Goal: Find contact information: Find contact information

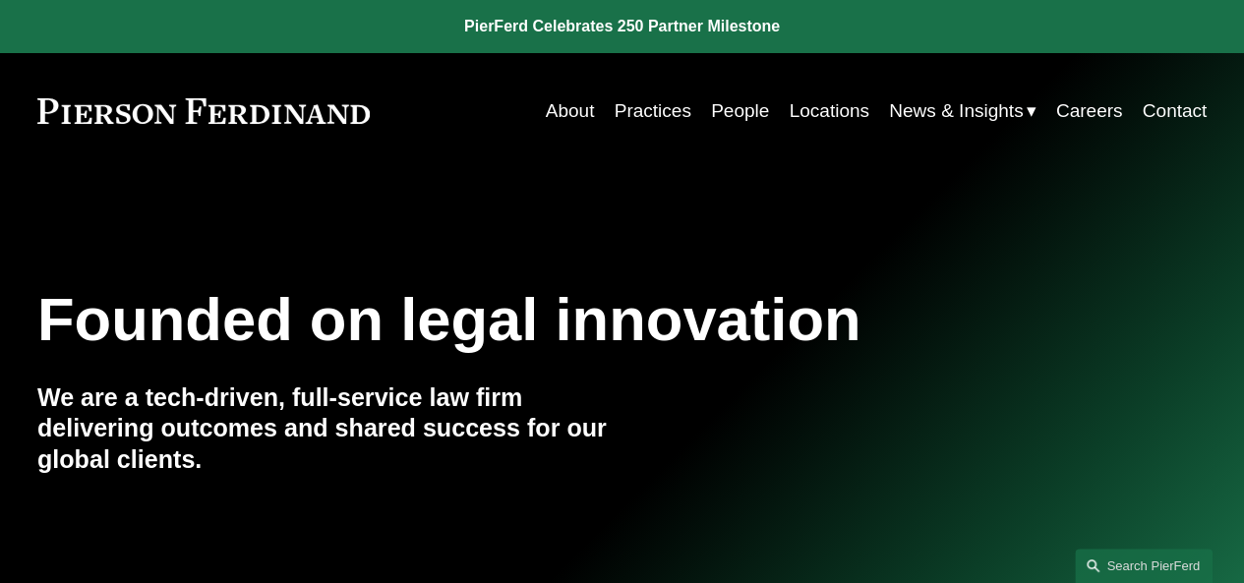
click at [1173, 114] on link "Contact" at bounding box center [1175, 110] width 65 height 37
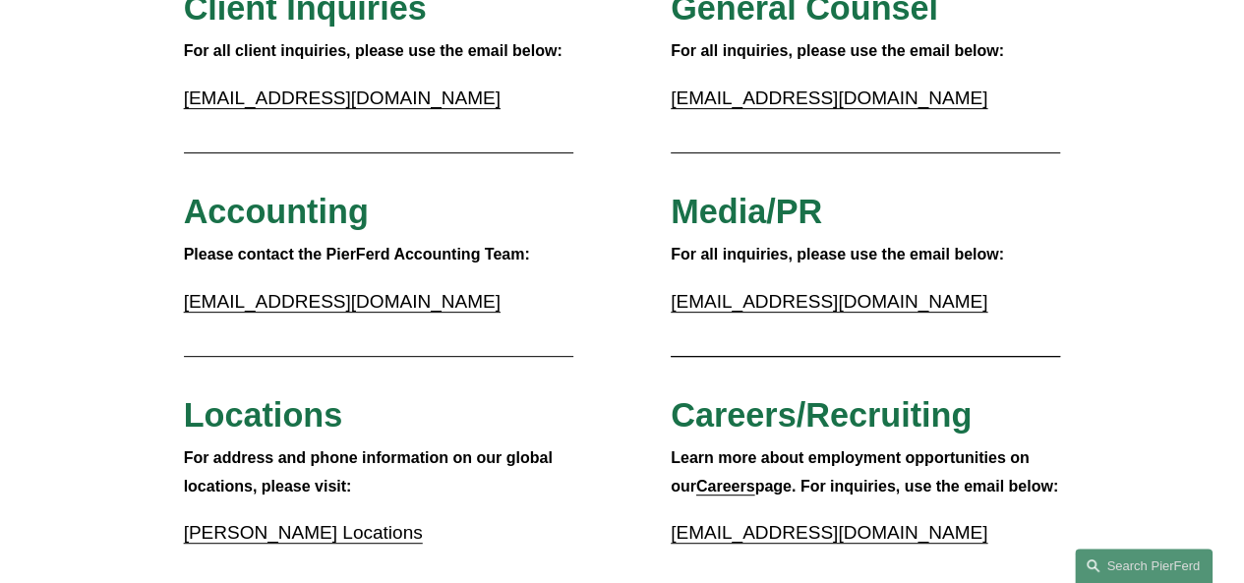
scroll to position [295, 0]
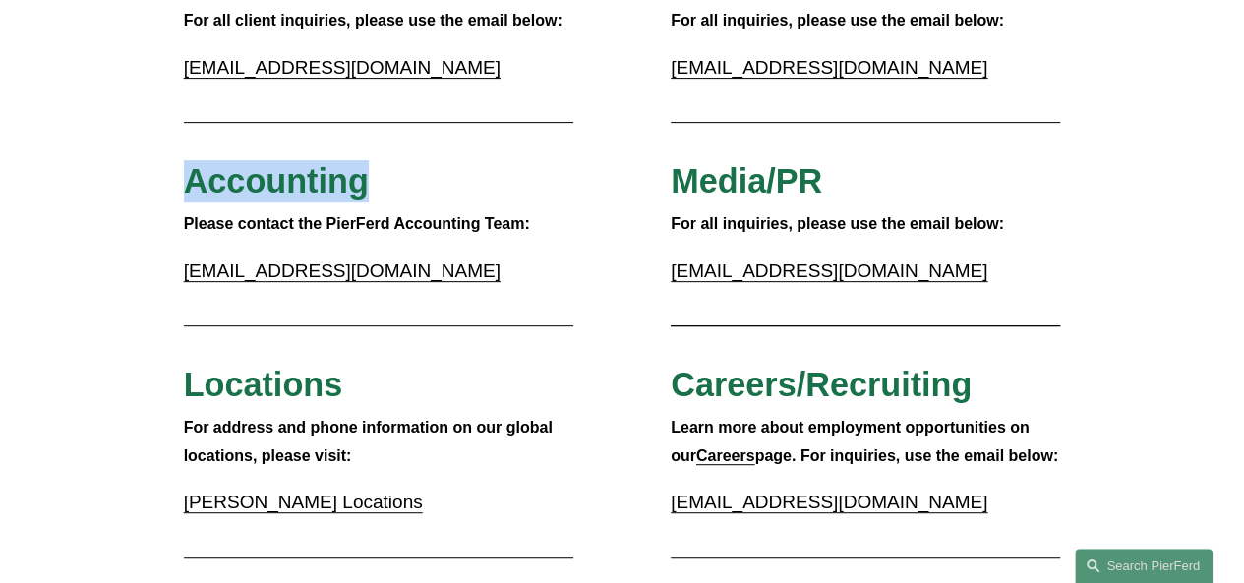
drag, startPoint x: 193, startPoint y: 190, endPoint x: 382, endPoint y: 186, distance: 188.9
click at [382, 186] on h3 "Accounting" at bounding box center [379, 180] width 390 height 41
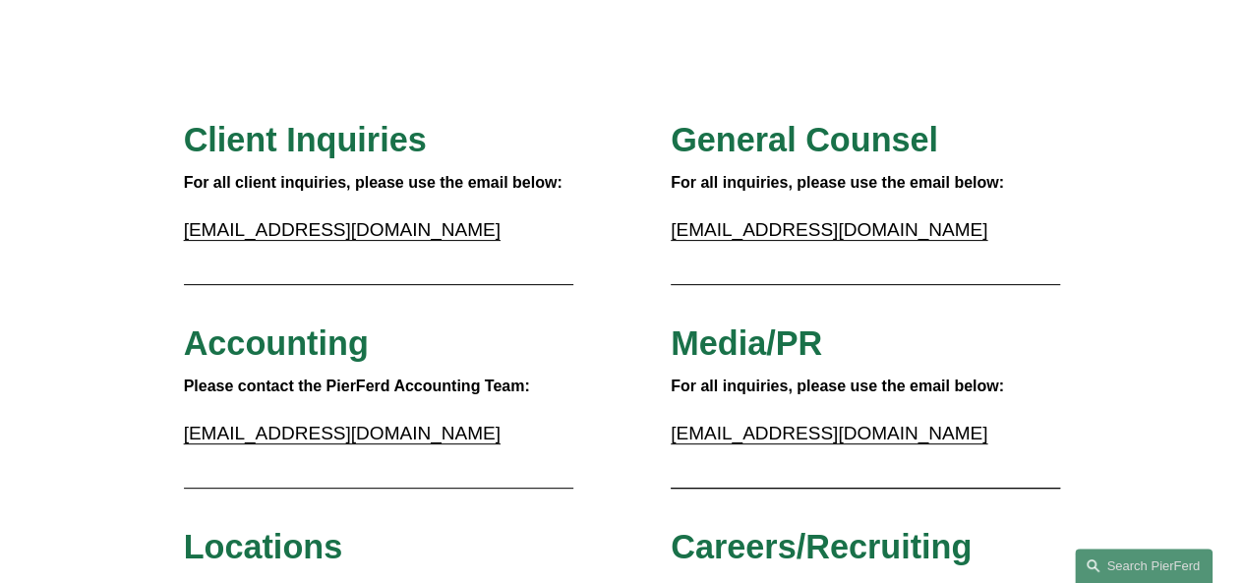
scroll to position [0, 0]
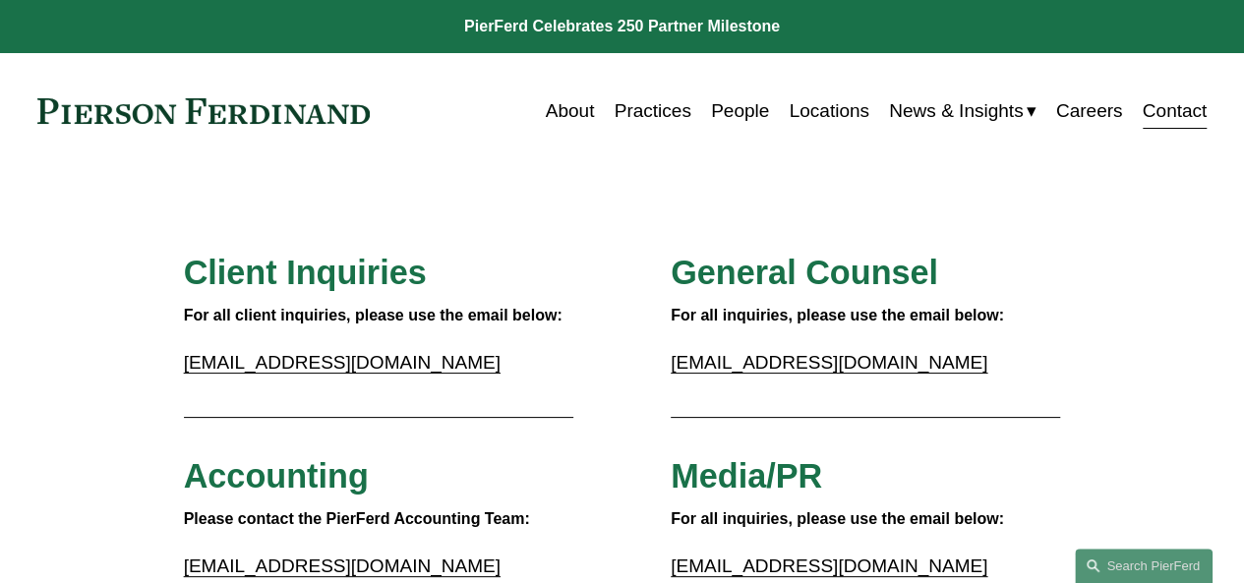
click at [730, 113] on link "People" at bounding box center [740, 110] width 58 height 37
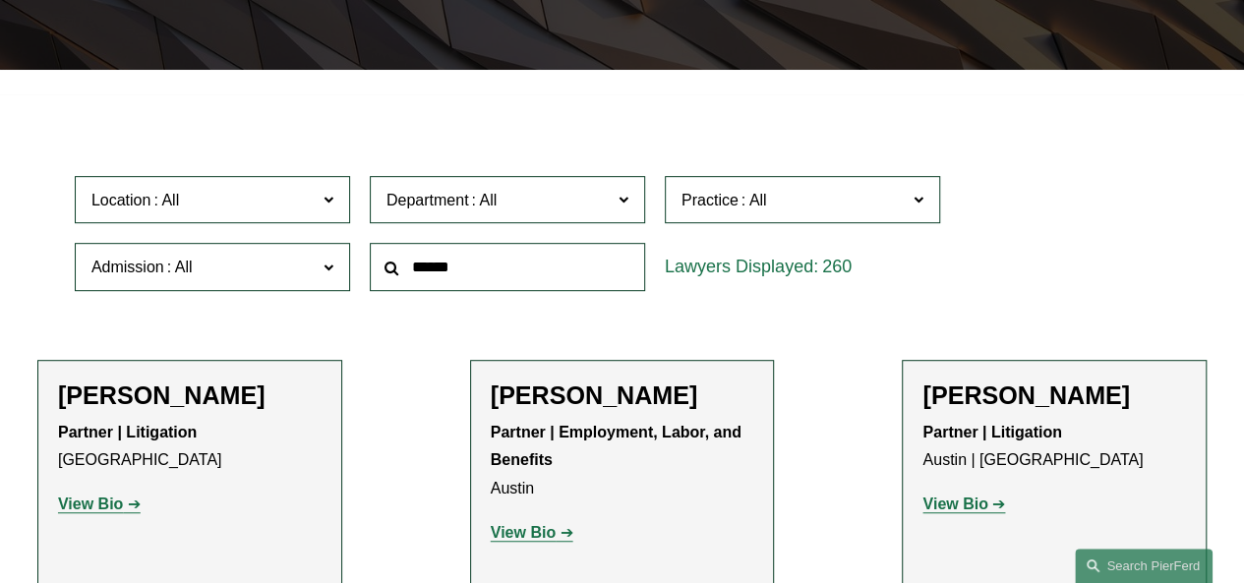
scroll to position [492, 0]
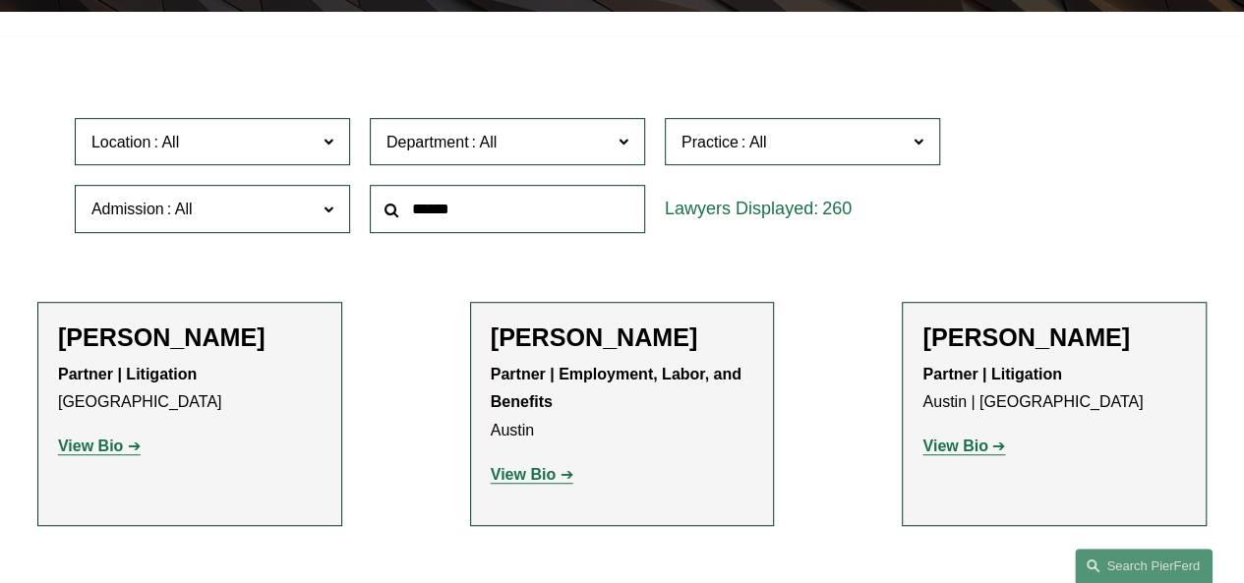
click at [549, 215] on input "text" at bounding box center [507, 209] width 275 height 48
type input "*"
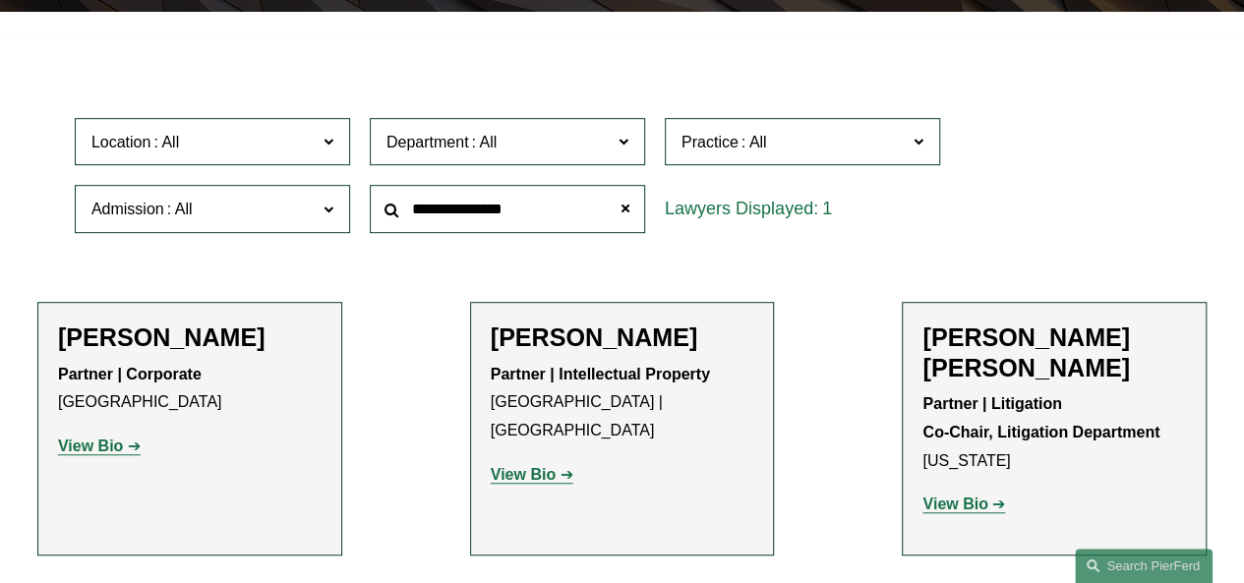
type input "**********"
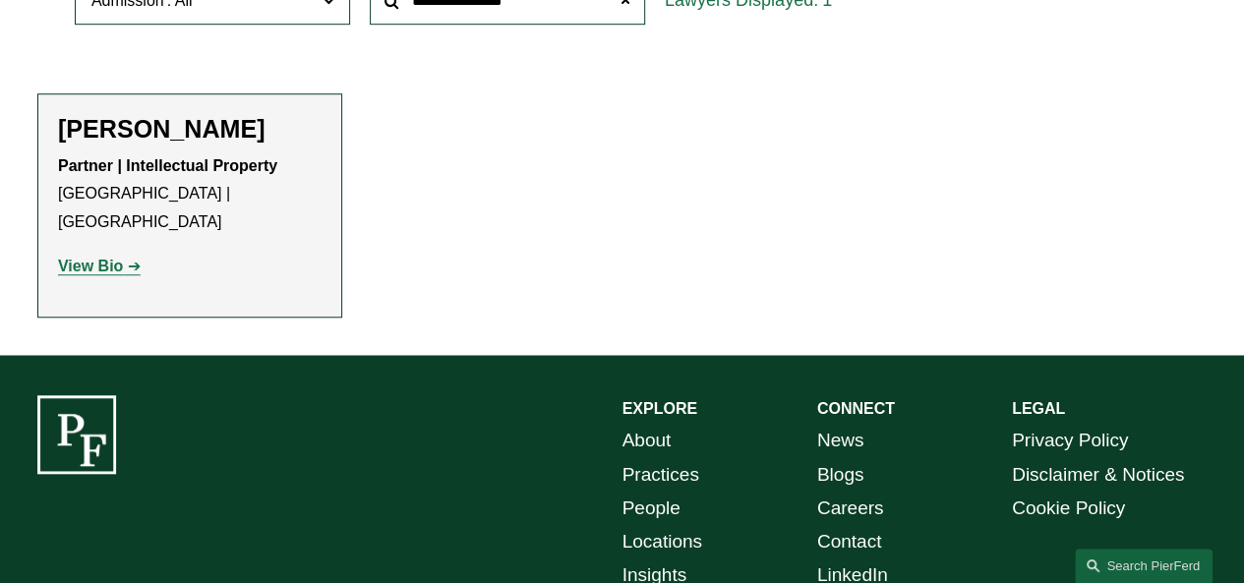
scroll to position [787, 0]
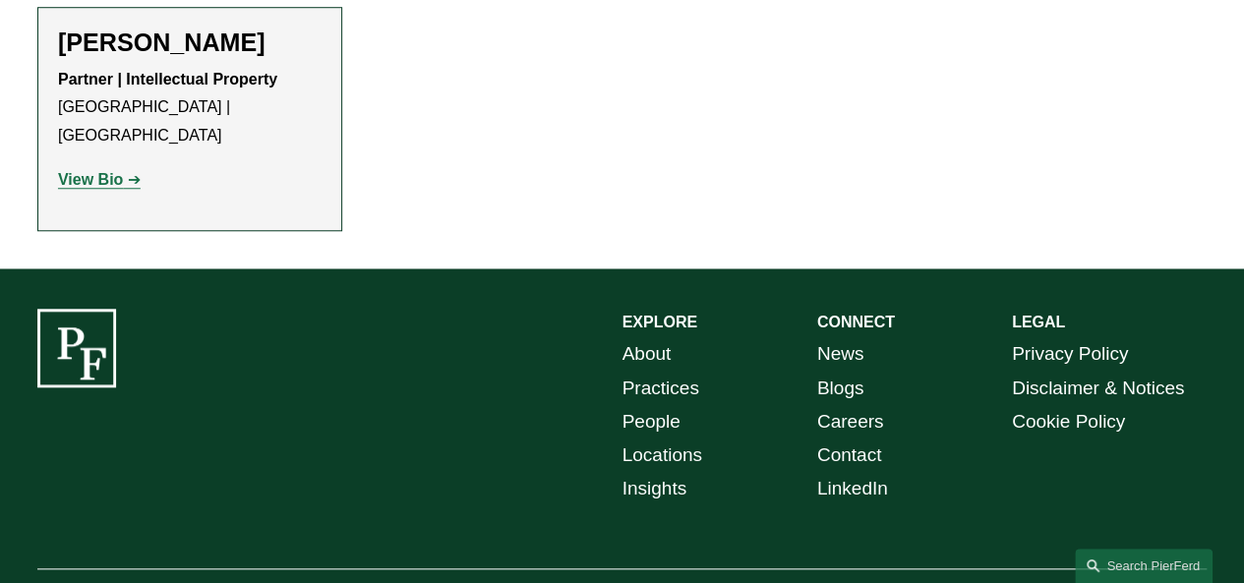
click at [89, 171] on strong "View Bio" at bounding box center [90, 179] width 65 height 17
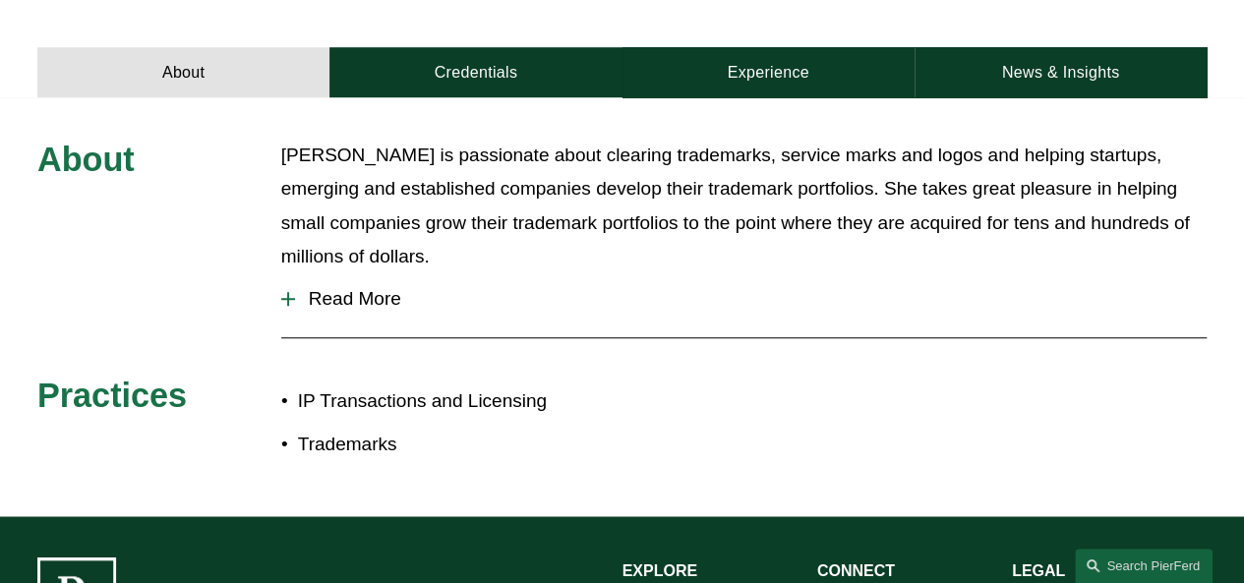
scroll to position [590, 0]
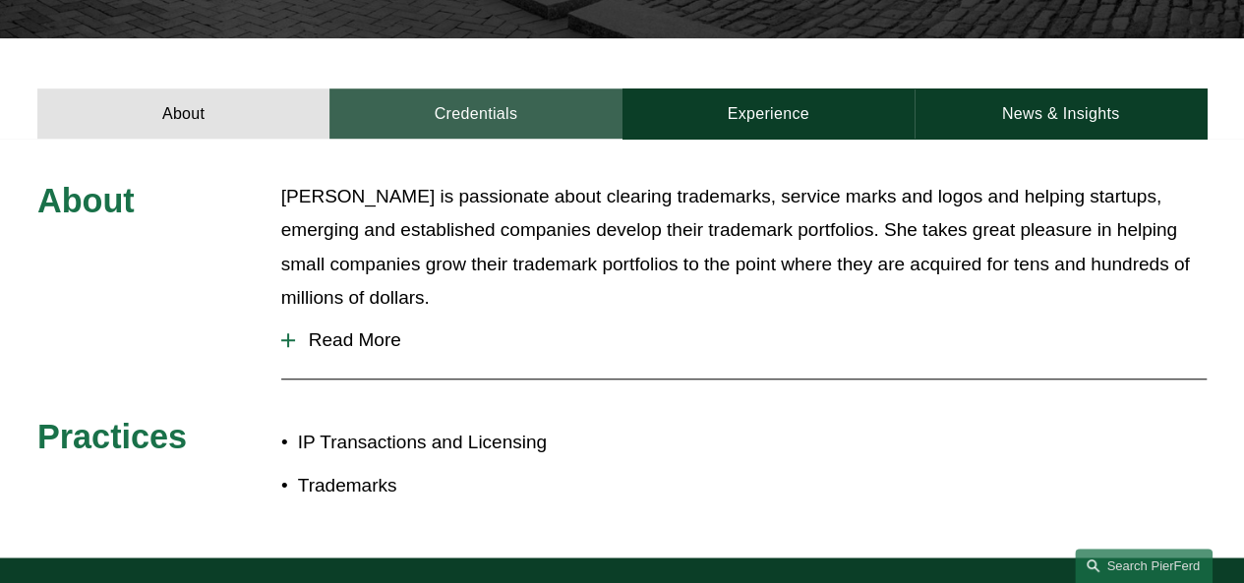
click at [498, 89] on link "Credentials" at bounding box center [476, 114] width 292 height 50
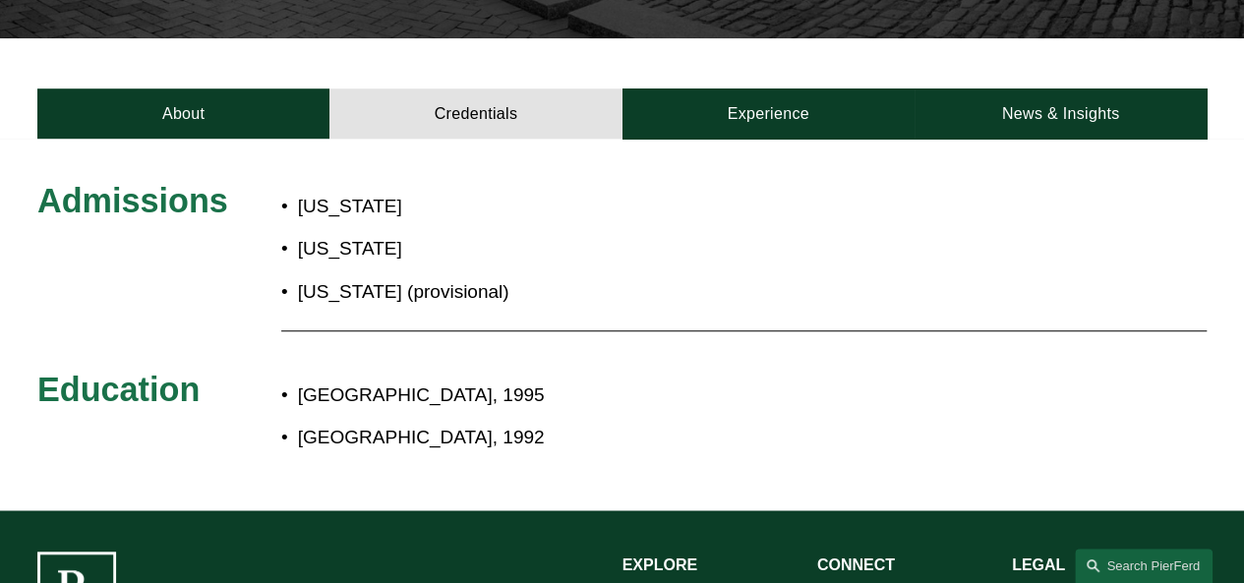
scroll to position [492, 0]
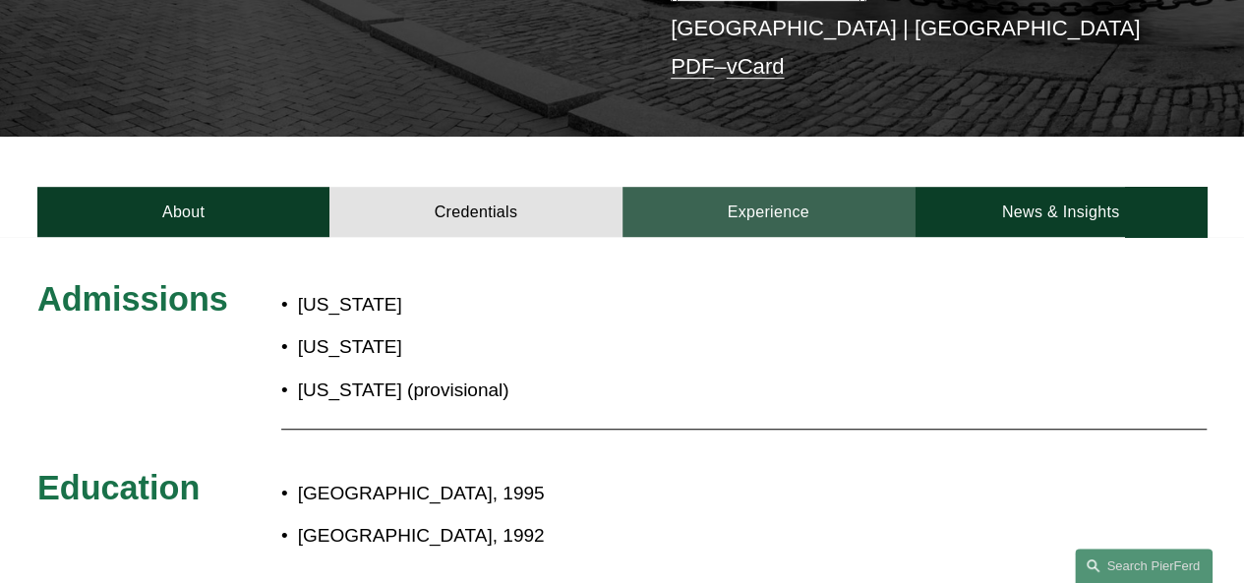
click at [777, 187] on link "Experience" at bounding box center [769, 212] width 292 height 50
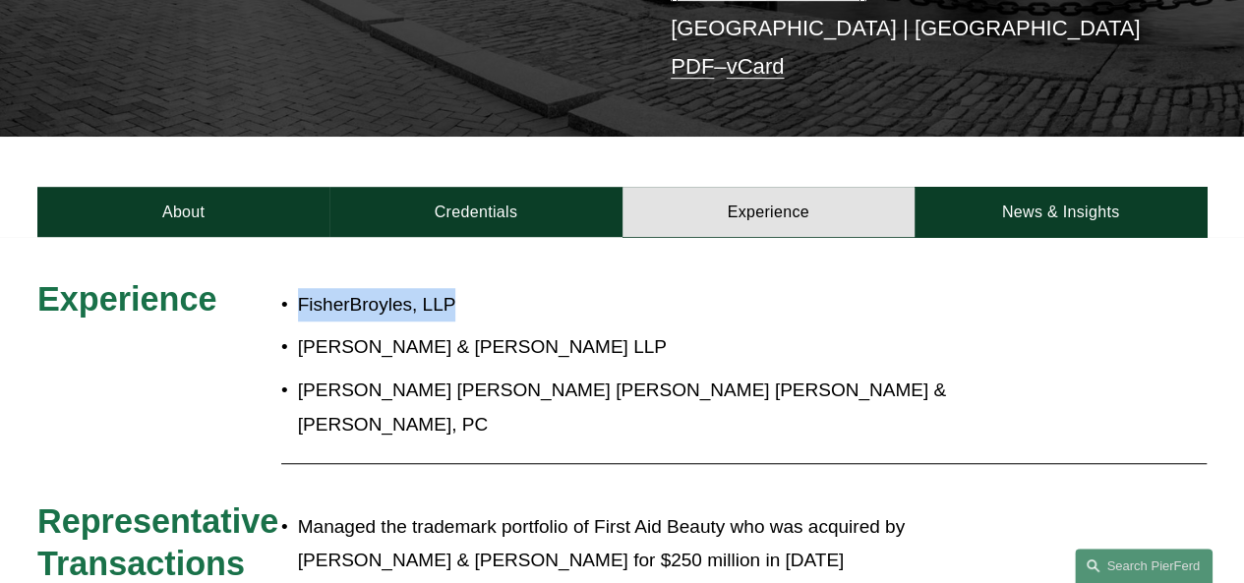
drag, startPoint x: 303, startPoint y: 272, endPoint x: 470, endPoint y: 267, distance: 167.3
click at [470, 288] on p "FisherBroyles, LLP" at bounding box center [679, 304] width 763 height 33
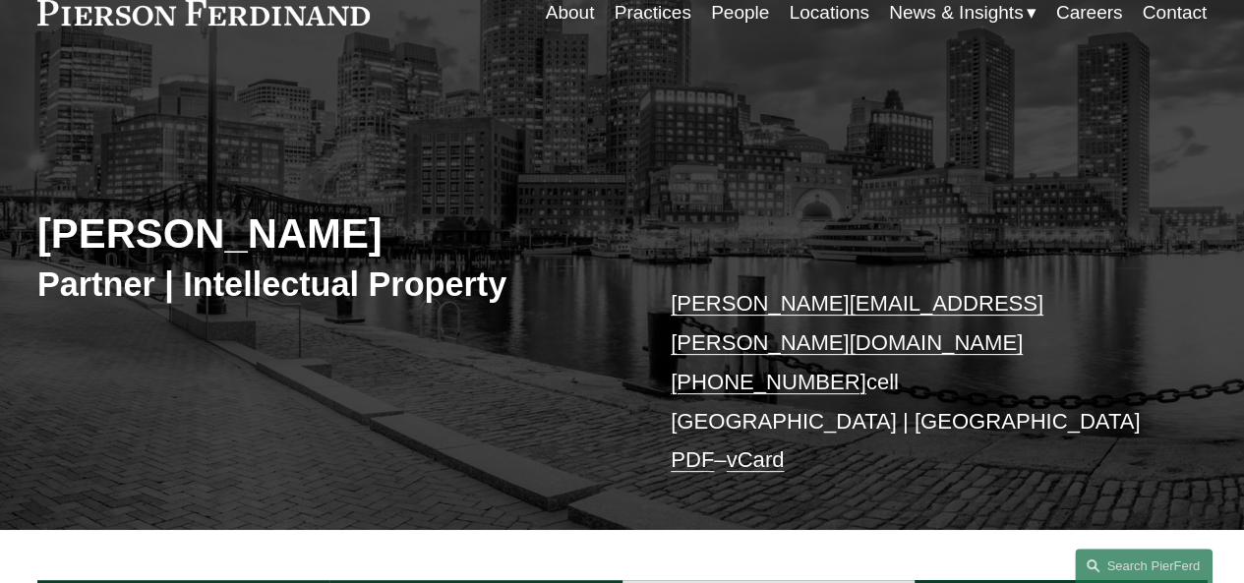
scroll to position [0, 0]
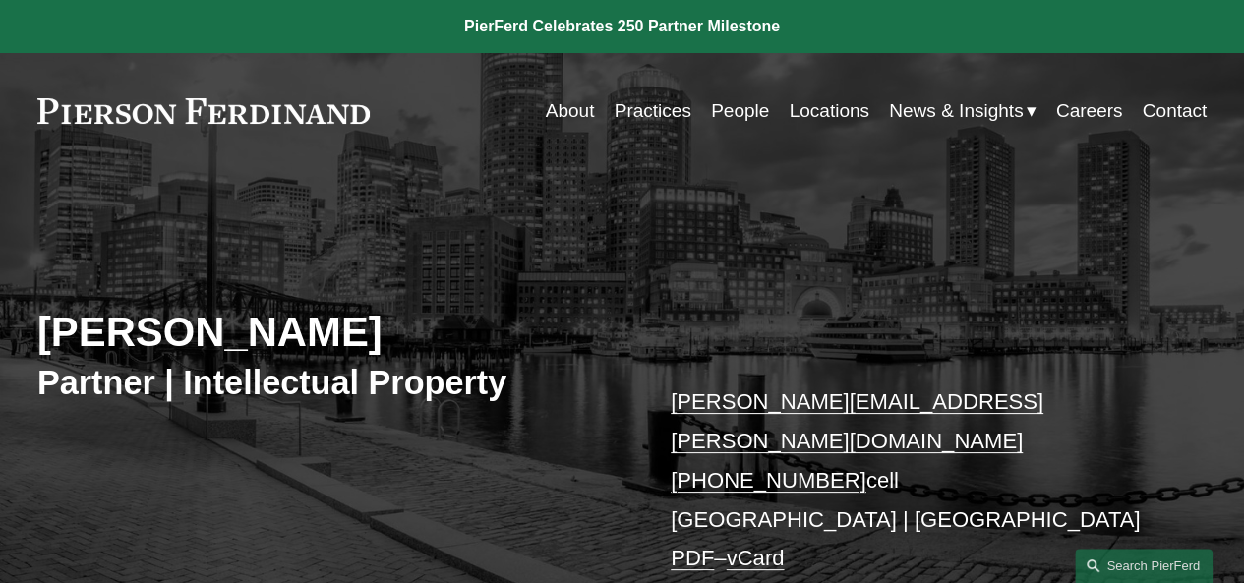
click at [1191, 111] on link "Contact" at bounding box center [1175, 110] width 65 height 37
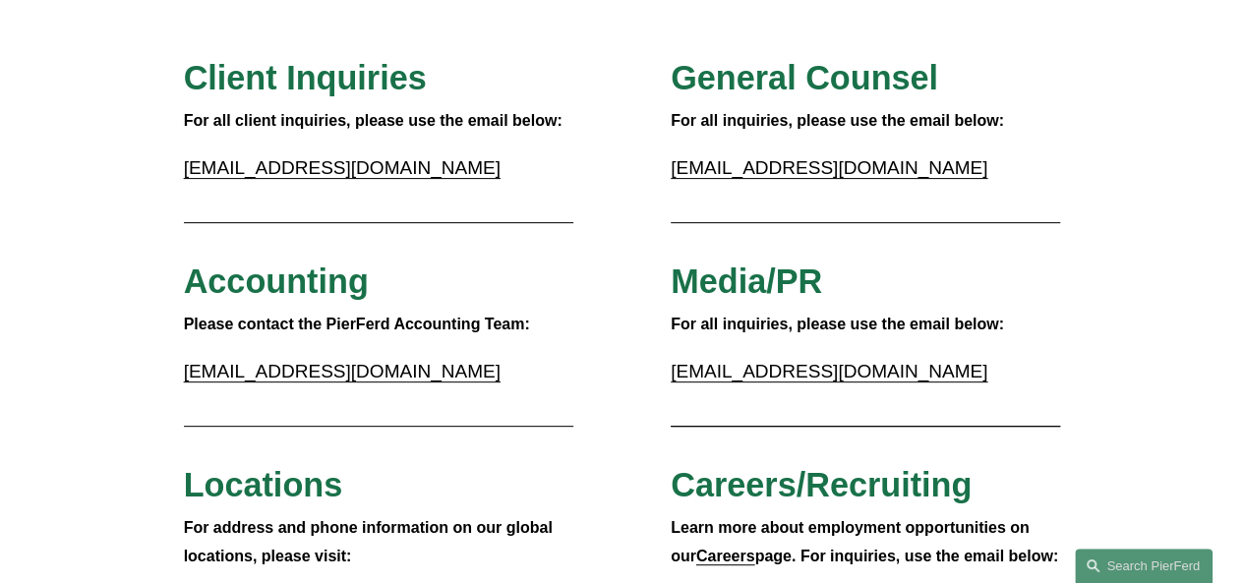
scroll to position [197, 0]
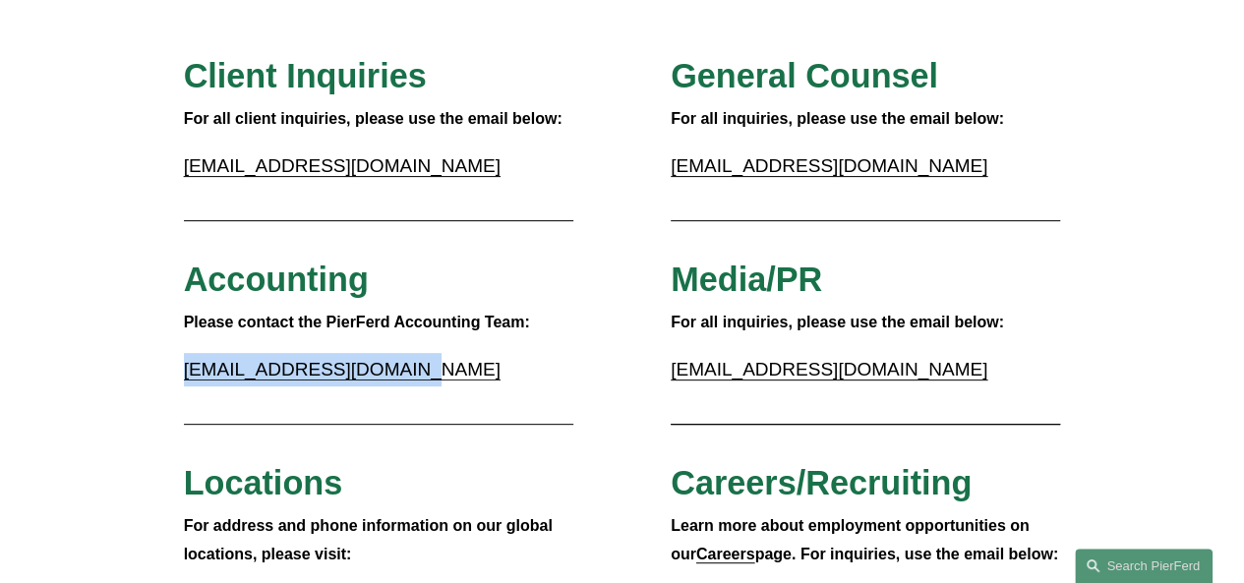
drag, startPoint x: 173, startPoint y: 376, endPoint x: 415, endPoint y: 373, distance: 242.0
copy link "[EMAIL_ADDRESS][DOMAIN_NAME]"
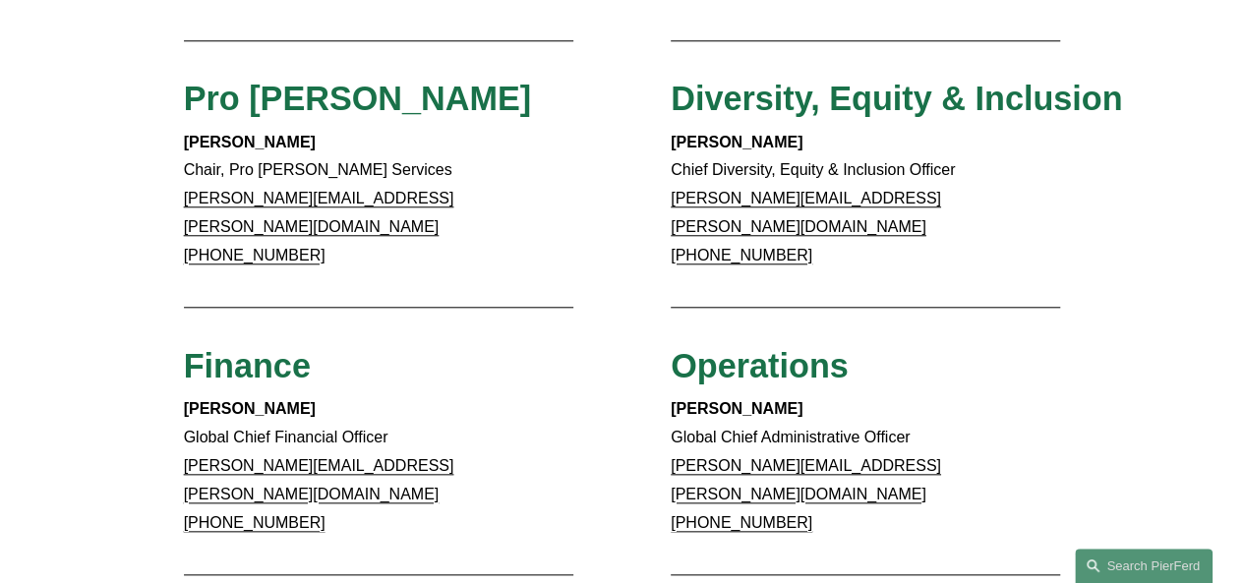
scroll to position [787, 0]
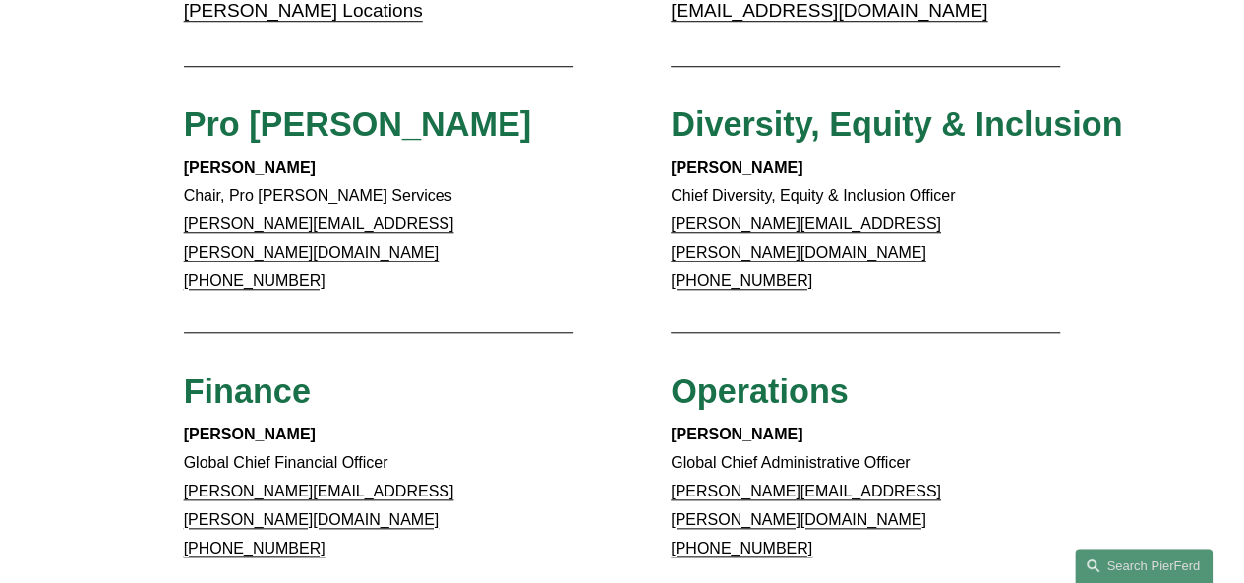
click at [193, 377] on span "Finance" at bounding box center [247, 391] width 127 height 37
drag, startPoint x: 193, startPoint y: 377, endPoint x: 341, endPoint y: 373, distance: 148.6
click at [341, 373] on h3 "Finance" at bounding box center [379, 391] width 390 height 41
click at [350, 381] on h3 "Finance" at bounding box center [379, 391] width 390 height 41
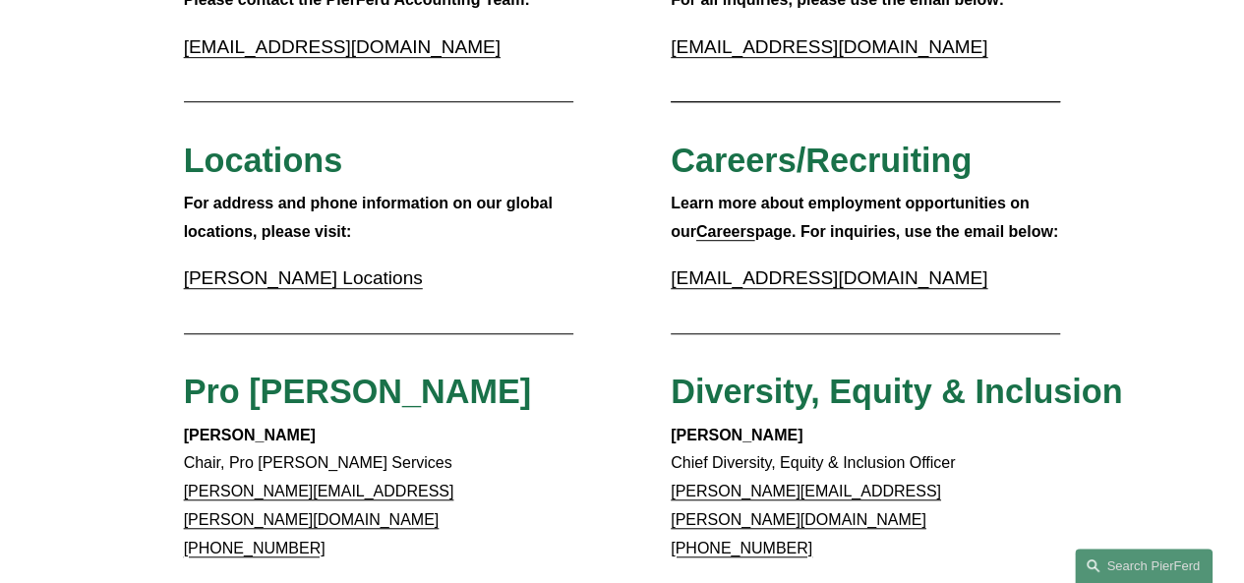
scroll to position [295, 0]
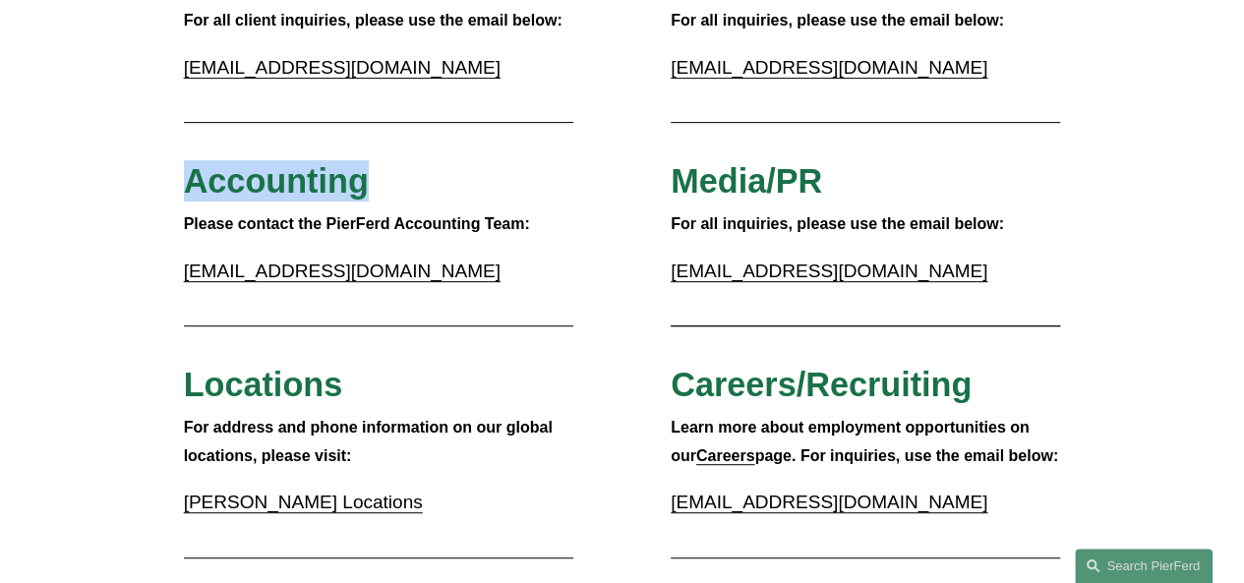
drag, startPoint x: 191, startPoint y: 190, endPoint x: 367, endPoint y: 186, distance: 176.1
click at [367, 186] on span "Accounting" at bounding box center [276, 180] width 185 height 37
click at [211, 188] on span "Accounting" at bounding box center [276, 180] width 185 height 37
click at [283, 188] on span "Accounting" at bounding box center [276, 180] width 185 height 37
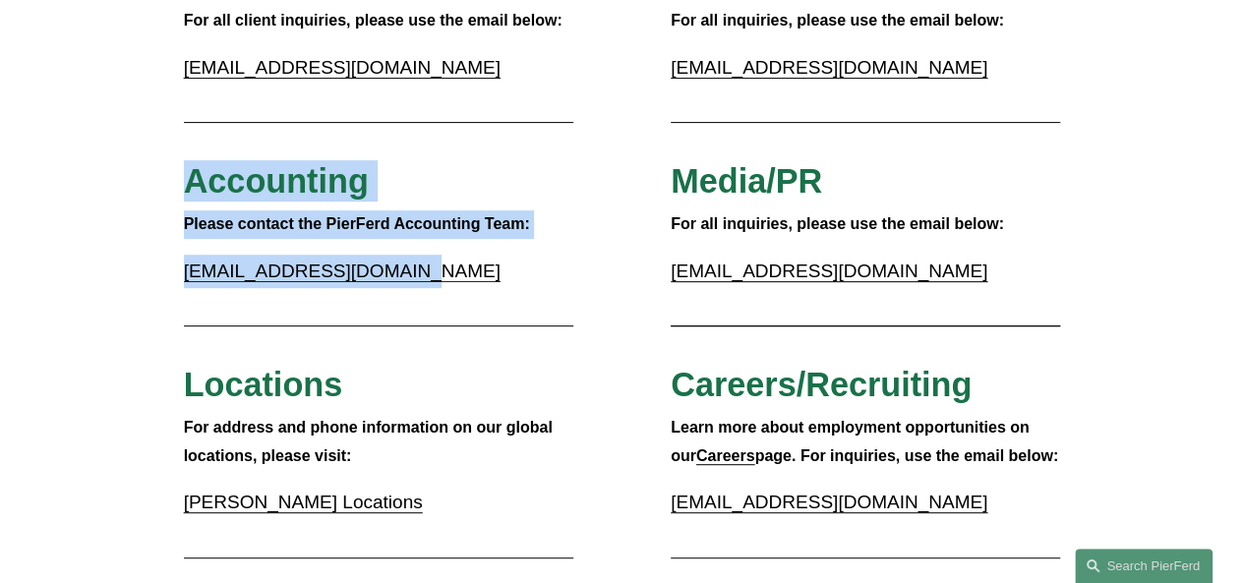
drag, startPoint x: 188, startPoint y: 188, endPoint x: 417, endPoint y: 269, distance: 243.0
copy div "Accounting Please contact the PierFerd Accounting Team: [EMAIL_ADDRESS][DOMAIN_…"
